Goal: Entertainment & Leisure: Consume media (video, audio)

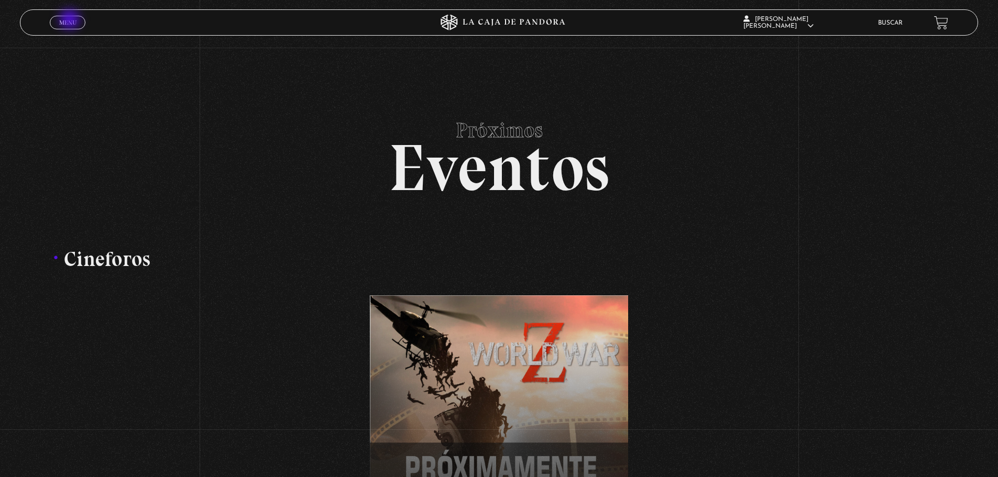
click at [71, 20] on span "Menu" at bounding box center [67, 22] width 17 height 6
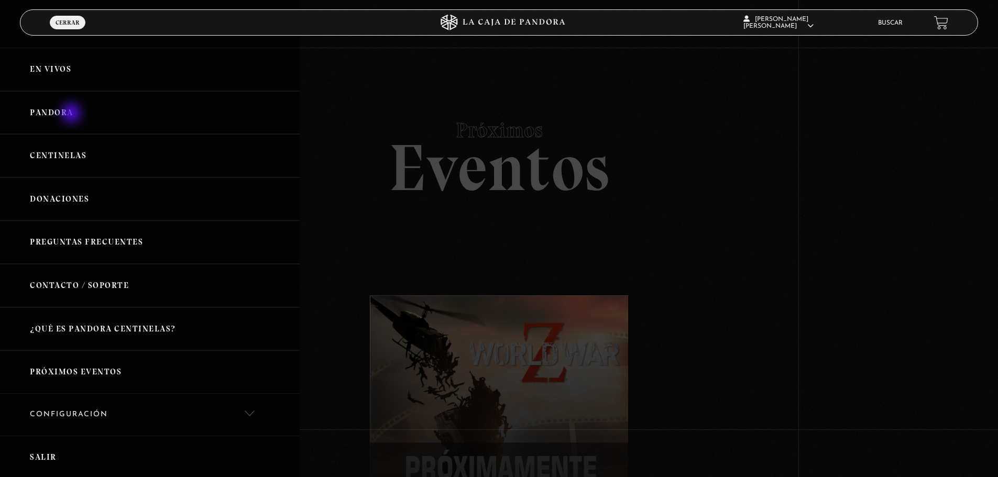
click at [72, 114] on link "Pandora" at bounding box center [150, 112] width 300 height 43
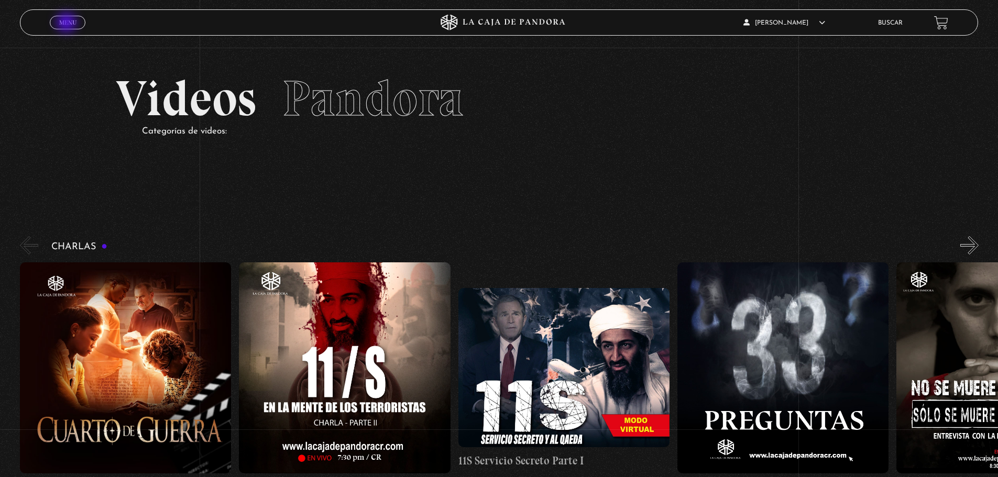
click at [68, 24] on span "Menu" at bounding box center [67, 22] width 17 height 6
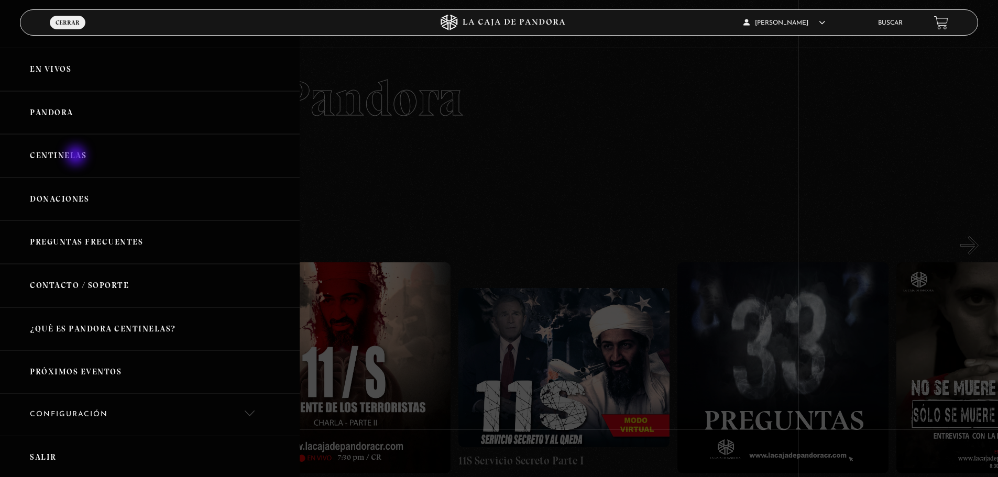
click at [77, 157] on link "Centinelas" at bounding box center [150, 155] width 300 height 43
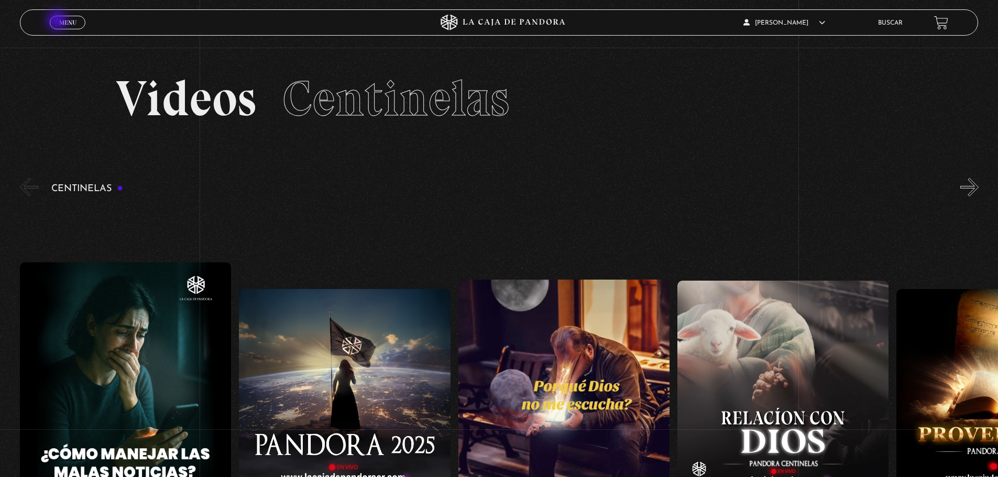
click at [62, 23] on span "Menu" at bounding box center [67, 22] width 17 height 6
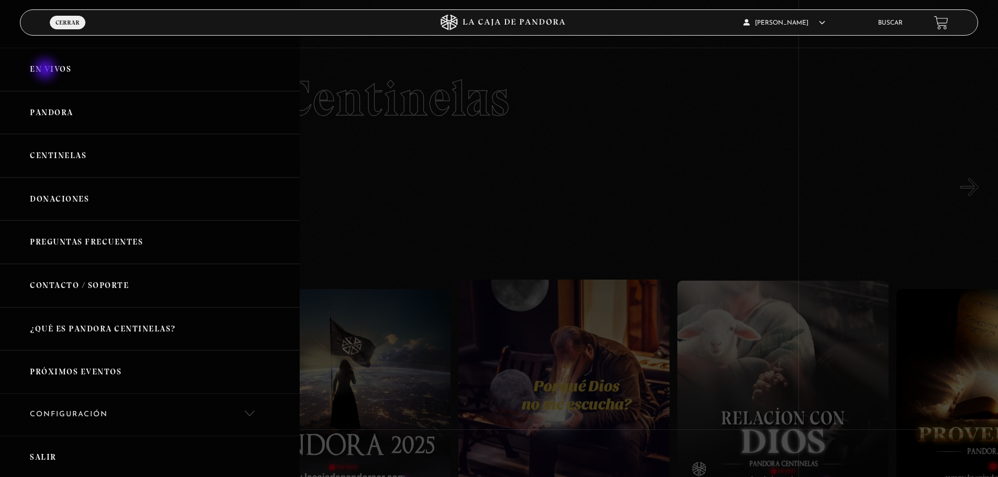
click at [47, 70] on link "En vivos" at bounding box center [150, 69] width 300 height 43
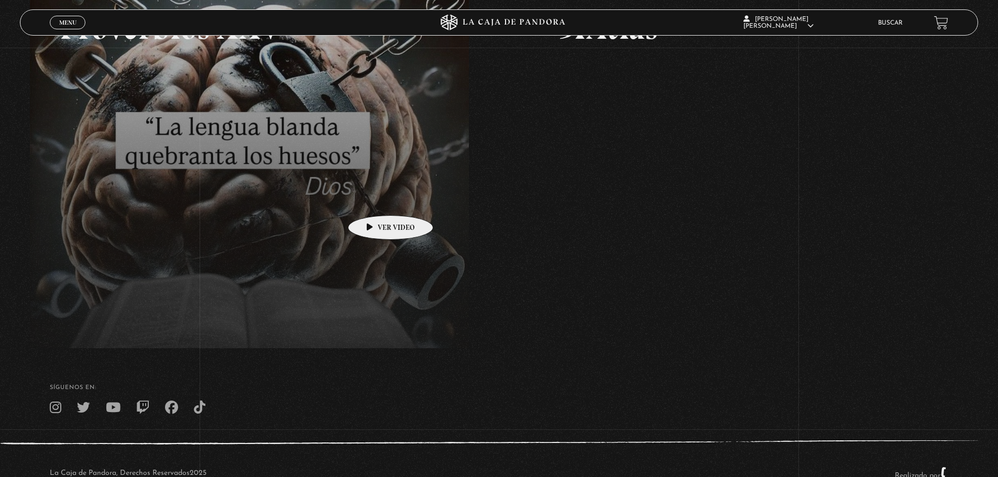
scroll to position [157, 0]
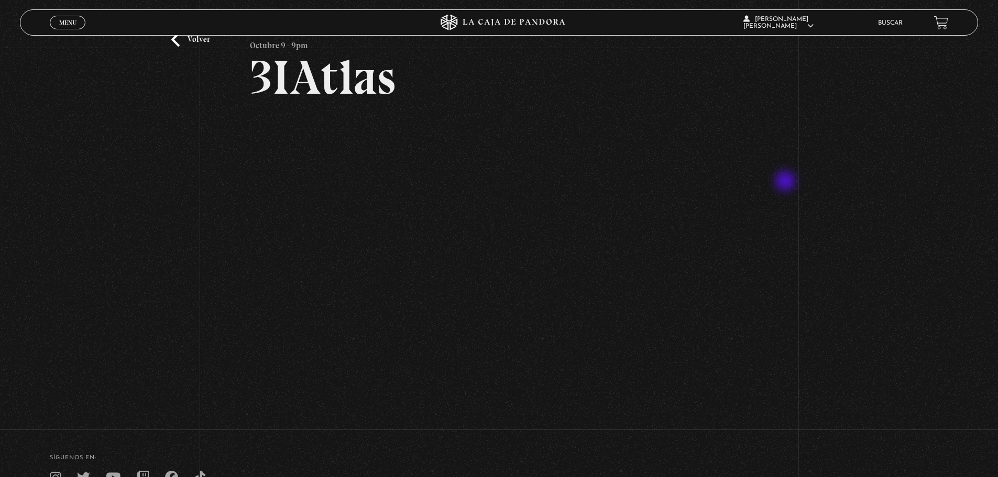
scroll to position [52, 0]
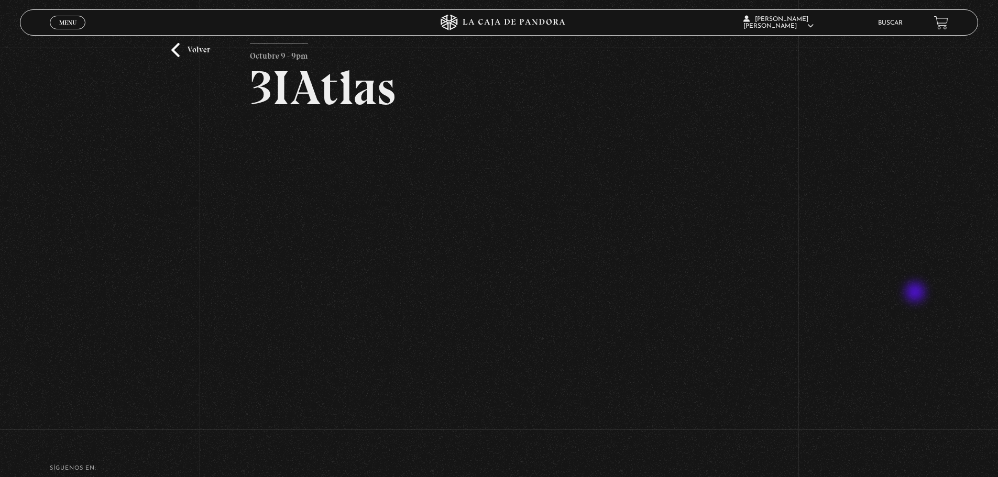
drag, startPoint x: 915, startPoint y: 293, endPoint x: 910, endPoint y: 291, distance: 5.5
click at [915, 293] on div "Volver Octubre 9 - 9pm 3IAtlas" at bounding box center [499, 212] width 998 height 434
click at [872, 224] on div "Volver Octubre 9 - 9pm 3IAtlas" at bounding box center [499, 212] width 998 height 434
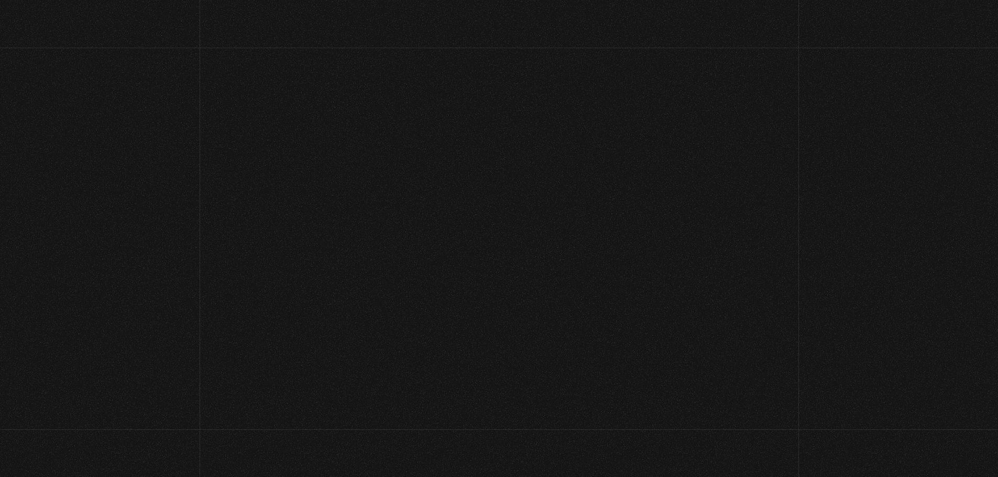
scroll to position [52, 0]
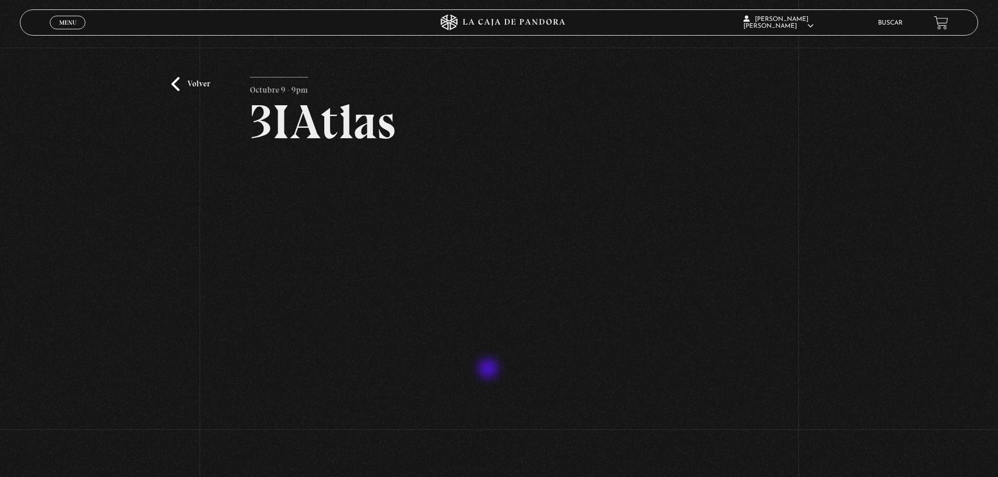
scroll to position [0, 0]
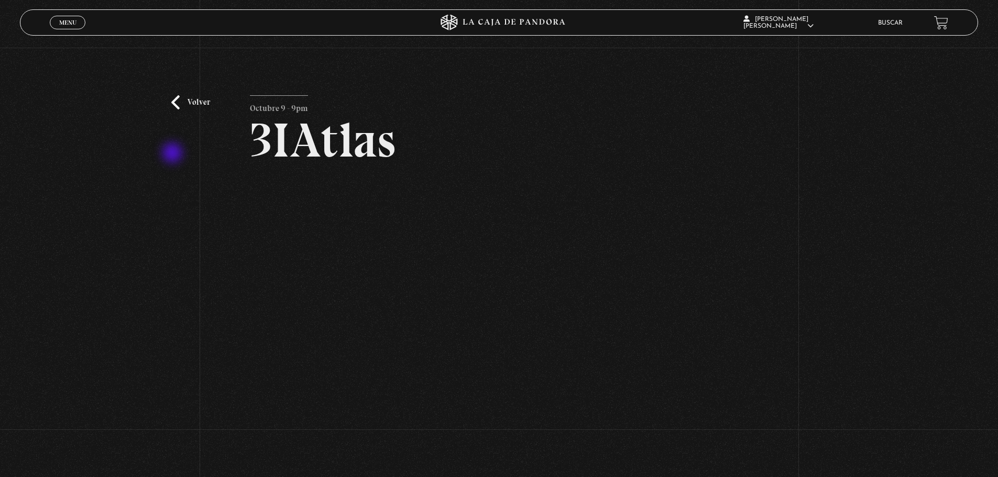
drag, startPoint x: 158, startPoint y: 150, endPoint x: 148, endPoint y: 155, distance: 11.0
click at [148, 155] on div "Volver Octubre 9 - 9pm 3IAtlas" at bounding box center [499, 265] width 998 height 434
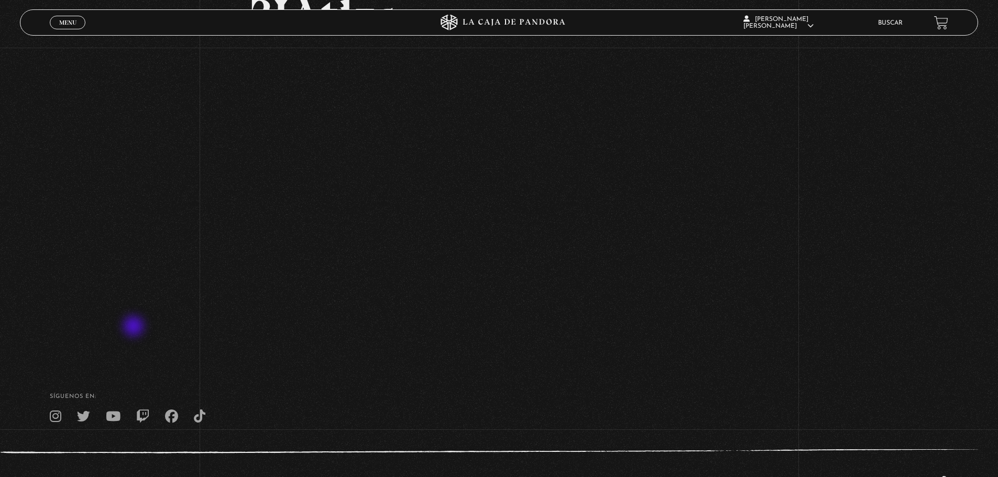
scroll to position [167, 0]
